Goal: Information Seeking & Learning: Learn about a topic

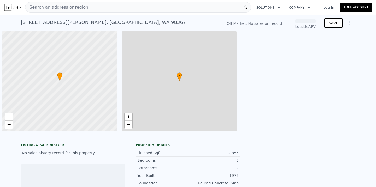
click at [90, 9] on div "Search an address or region" at bounding box center [138, 7] width 226 height 10
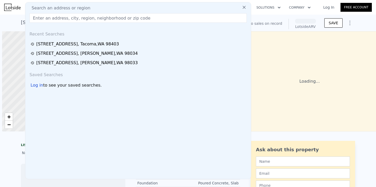
scroll to position [0, 2]
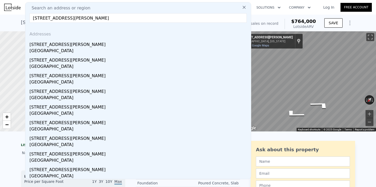
drag, startPoint x: 138, startPoint y: 20, endPoint x: 71, endPoint y: 19, distance: 66.9
click at [71, 19] on input "[STREET_ADDRESS][PERSON_NAME]" at bounding box center [138, 17] width 217 height 9
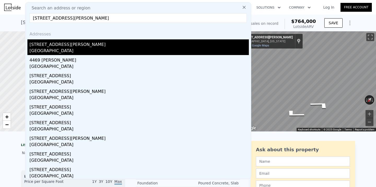
type input "[STREET_ADDRESS][PERSON_NAME]"
click at [68, 48] on div "[GEOGRAPHIC_DATA]" at bounding box center [139, 51] width 219 height 7
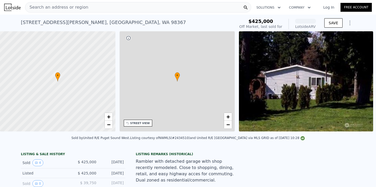
scroll to position [0, 121]
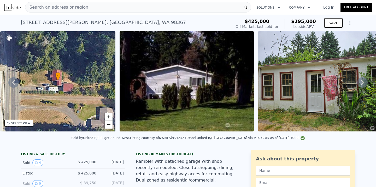
click at [104, 6] on div "Search an address or region" at bounding box center [138, 7] width 226 height 10
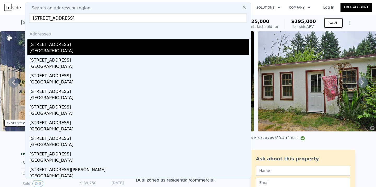
type input "[STREET_ADDRESS]"
click at [79, 44] on div "[STREET_ADDRESS]" at bounding box center [139, 43] width 219 height 8
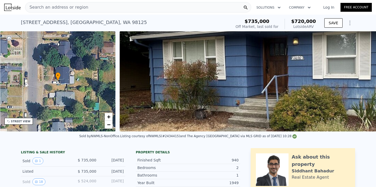
click at [98, 3] on div "Search an address or region" at bounding box center [138, 7] width 226 height 10
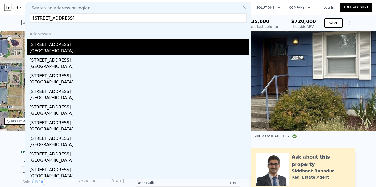
type input "[STREET_ADDRESS]"
click at [81, 48] on div "[STREET_ADDRESS]" at bounding box center [139, 43] width 219 height 8
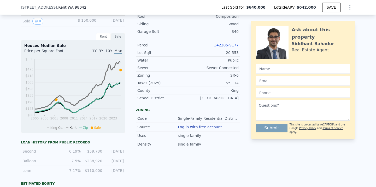
scroll to position [30, 0]
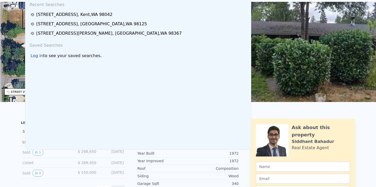
scroll to position [0, 0]
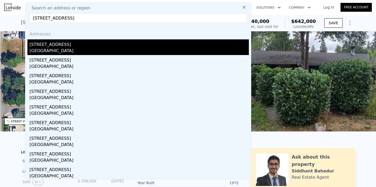
type input "[STREET_ADDRESS]"
click at [65, 51] on div "[GEOGRAPHIC_DATA]" at bounding box center [139, 51] width 219 height 7
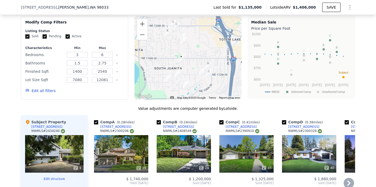
scroll to position [400, 0]
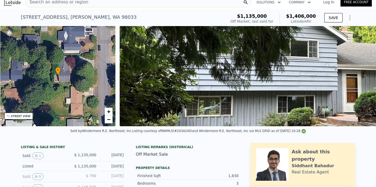
click at [97, 7] on div "Search an address or region" at bounding box center [138, 2] width 226 height 10
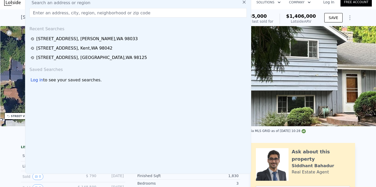
scroll to position [2, 0]
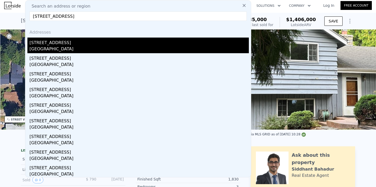
type input "[STREET_ADDRESS]"
click at [84, 42] on div "[STREET_ADDRESS]" at bounding box center [139, 42] width 219 height 8
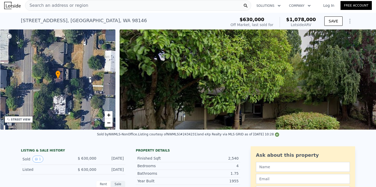
click at [72, 5] on span "Search an address or region" at bounding box center [56, 5] width 63 height 6
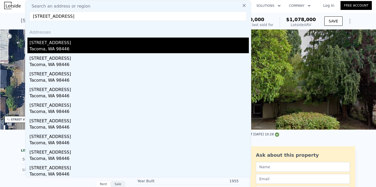
type input "[STREET_ADDRESS]"
click at [69, 44] on div "[STREET_ADDRESS]" at bounding box center [139, 42] width 219 height 8
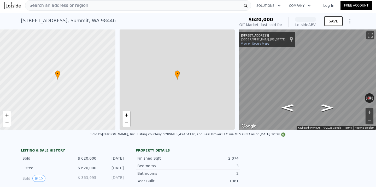
scroll to position [0, 2]
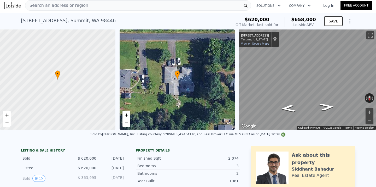
click at [95, 5] on div "Search an address or region" at bounding box center [138, 5] width 226 height 10
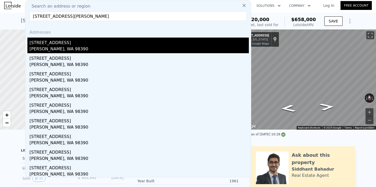
type input "[STREET_ADDRESS][PERSON_NAME]"
click at [86, 45] on div "[STREET_ADDRESS]" at bounding box center [139, 42] width 219 height 8
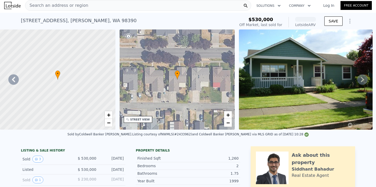
scroll to position [0, 121]
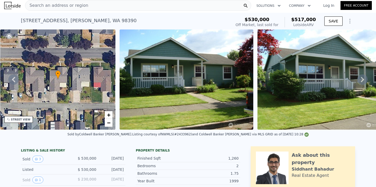
click at [90, 1] on div "Search an address or region" at bounding box center [138, 5] width 226 height 10
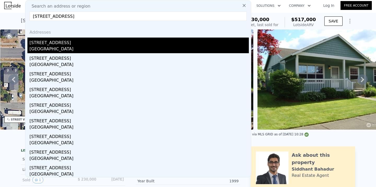
type input "[STREET_ADDRESS]"
click at [85, 45] on div "[STREET_ADDRESS]" at bounding box center [139, 42] width 219 height 8
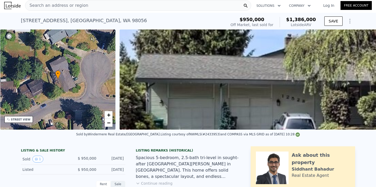
click at [88, 5] on div "Search an address or region" at bounding box center [138, 5] width 226 height 10
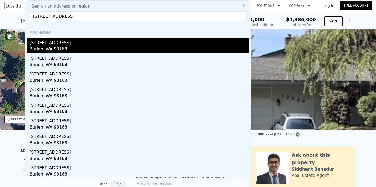
type input "[STREET_ADDRESS]"
click at [66, 44] on div "[STREET_ADDRESS]" at bounding box center [139, 42] width 219 height 8
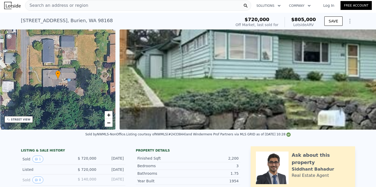
click at [73, 3] on span "Search an address or region" at bounding box center [56, 5] width 63 height 6
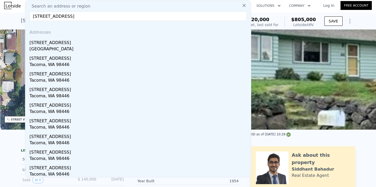
type input "[STREET_ADDRESS]"
click at [63, 44] on div "[STREET_ADDRESS]" at bounding box center [139, 42] width 219 height 8
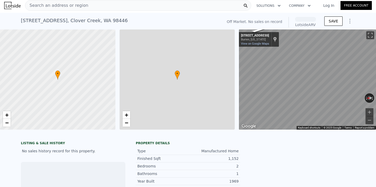
scroll to position [0, 2]
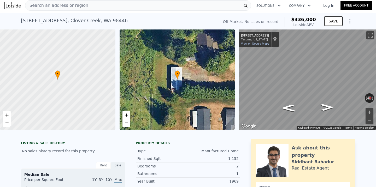
click at [94, 2] on div "Search an address or region" at bounding box center [138, 5] width 226 height 10
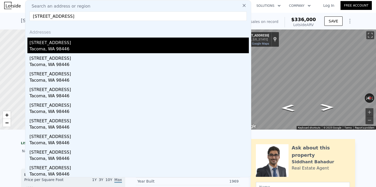
type input "[STREET_ADDRESS]"
click at [71, 45] on div "[STREET_ADDRESS]" at bounding box center [139, 42] width 219 height 8
type input "2"
type input "6"
type input "1"
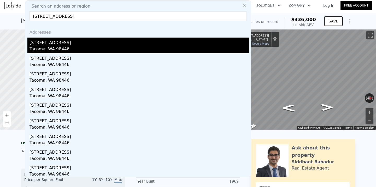
type input "2.5"
type input "1500"
type input "2678"
type input "12632"
type input "29450"
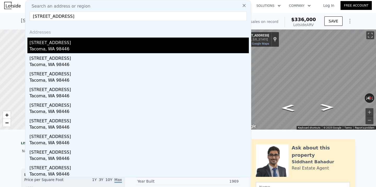
type input "$ 658,000"
type input "-$ 48,856"
